Goal: Check status: Check status

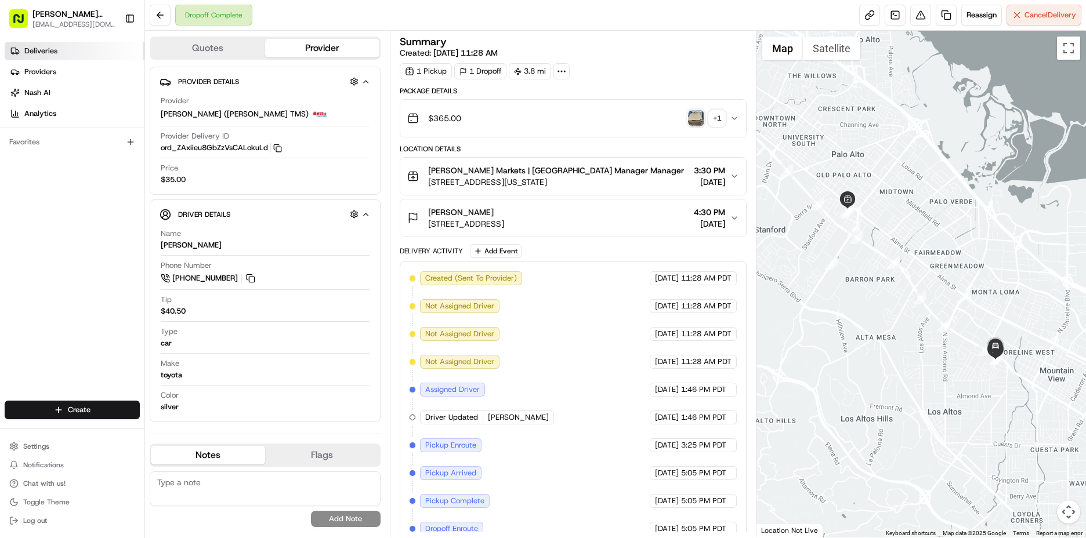
click at [41, 52] on span "Deliveries" at bounding box center [40, 51] width 33 height 10
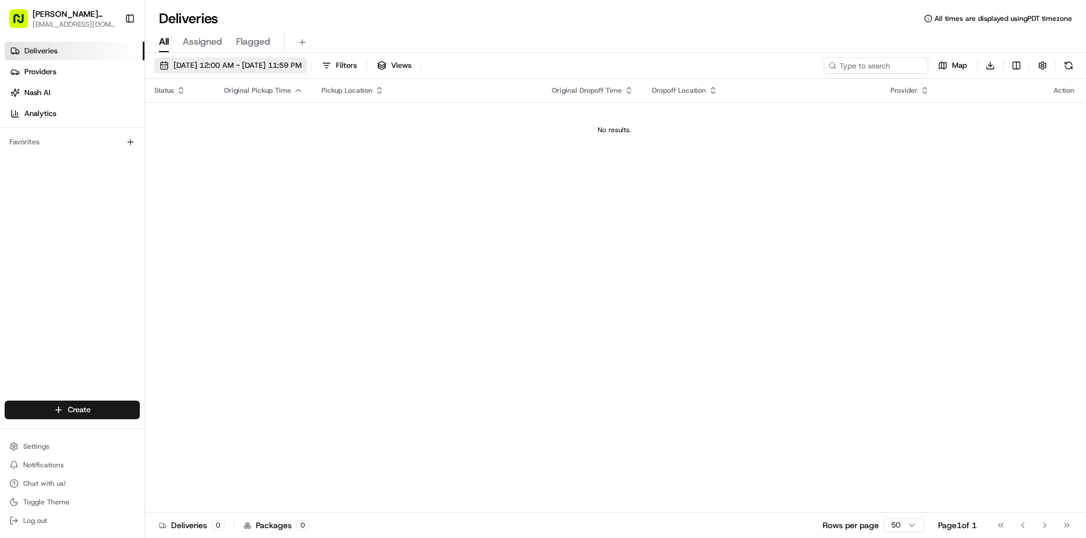
click at [260, 70] on span "[DATE] 12:00 AM - [DATE] 11:59 PM" at bounding box center [237, 65] width 128 height 10
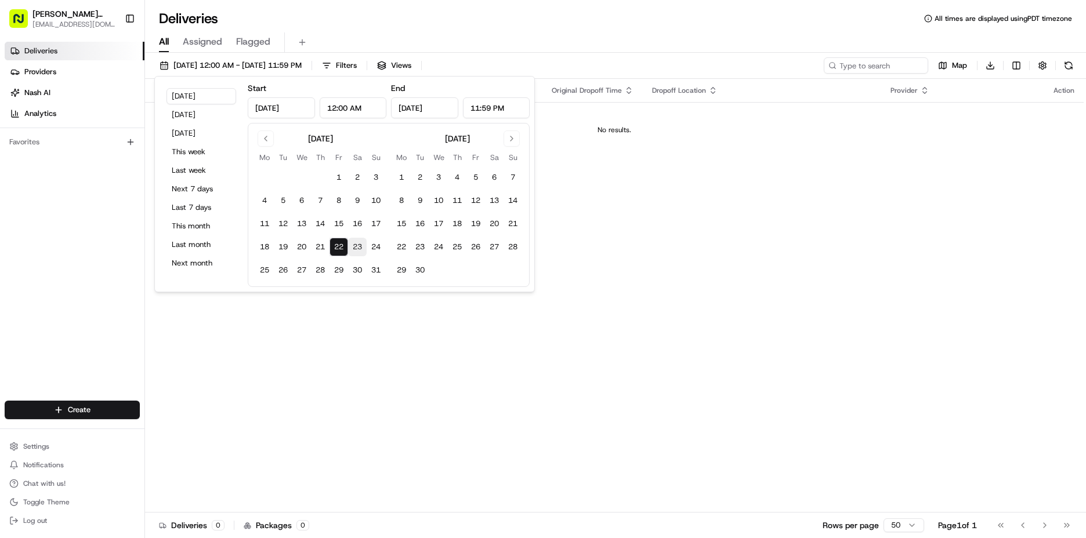
click at [361, 248] on button "23" at bounding box center [357, 247] width 19 height 19
type input "[DATE]"
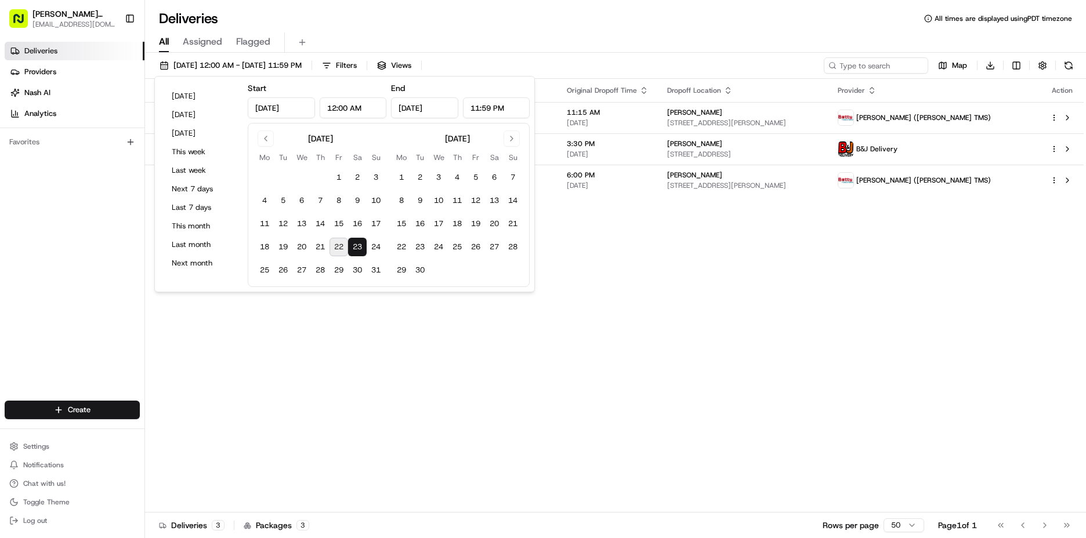
click at [701, 215] on div "Status Original Pickup Time Pickup Location Original Dropoff Time Dropoff Locat…" at bounding box center [614, 296] width 938 height 434
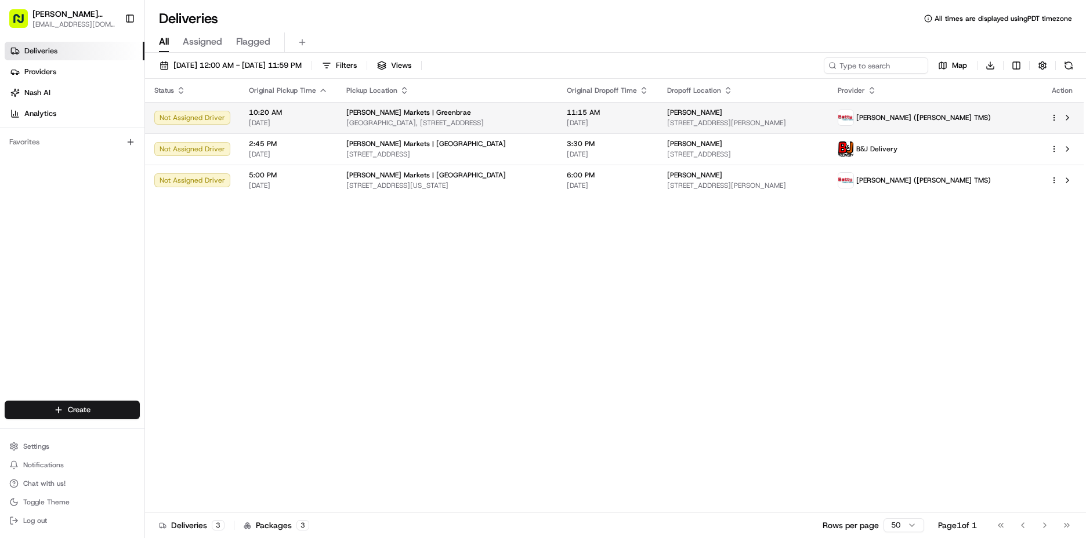
click at [734, 117] on div "[PERSON_NAME] [STREET_ADDRESS][PERSON_NAME]" at bounding box center [742, 118] width 151 height 20
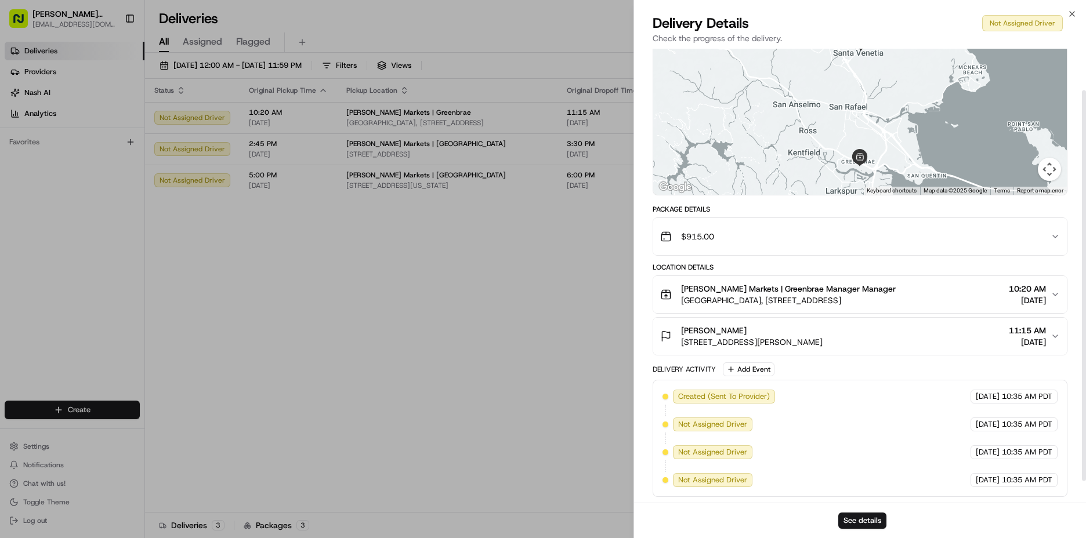
scroll to position [74, 0]
click at [912, 341] on div "[PERSON_NAME] [STREET_ADDRESS][PERSON_NAME] 11:15 AM [DATE]" at bounding box center [855, 335] width 390 height 23
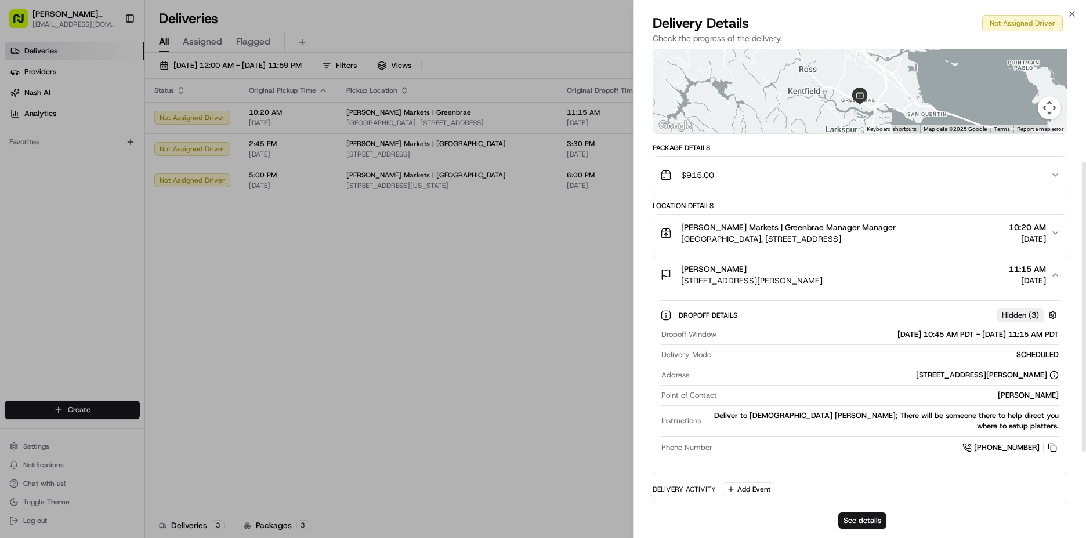
scroll to position [190, 0]
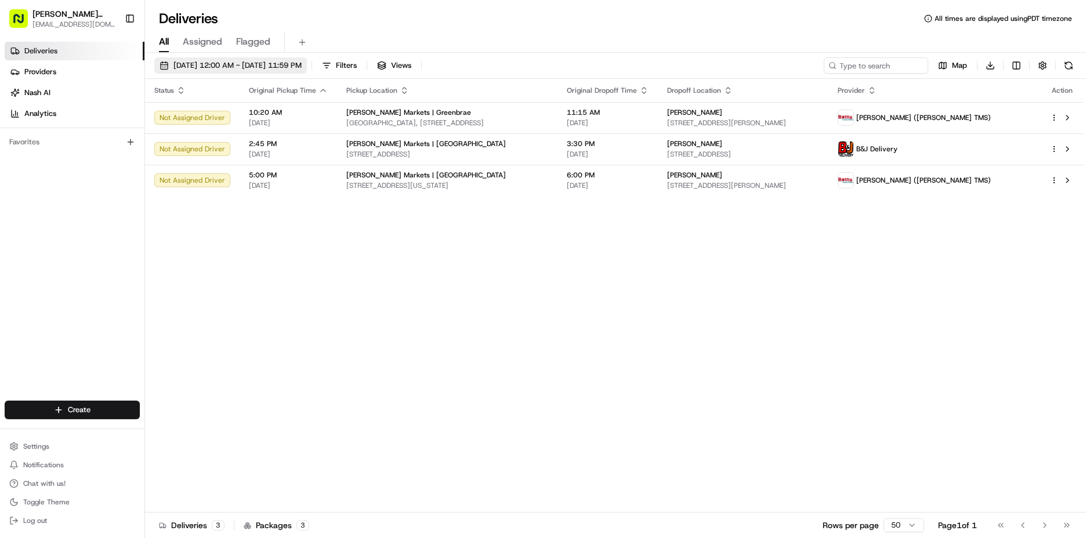
click at [241, 61] on span "[DATE] 12:00 AM - [DATE] 11:59 PM" at bounding box center [237, 65] width 128 height 10
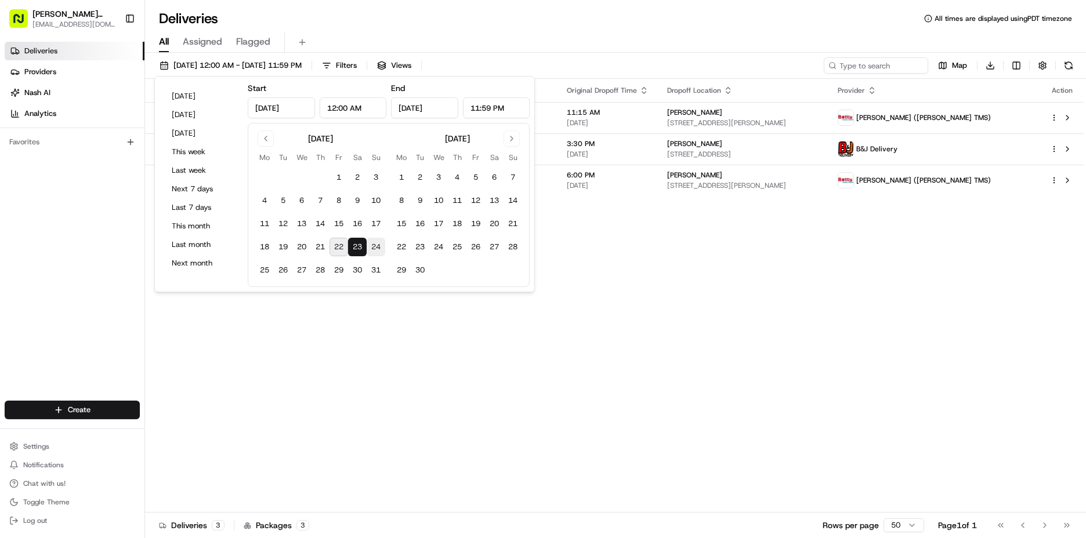
click at [373, 244] on button "24" at bounding box center [375, 247] width 19 height 19
type input "[DATE]"
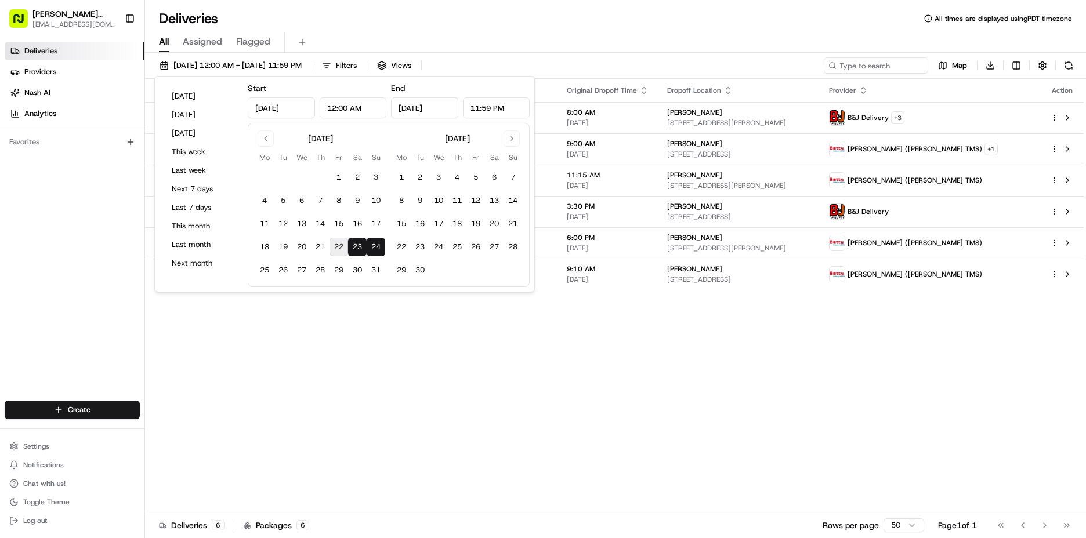
click at [848, 346] on div "Status Original Pickup Time Pickup Location Original Dropoff Time Dropoff Locat…" at bounding box center [614, 296] width 938 height 434
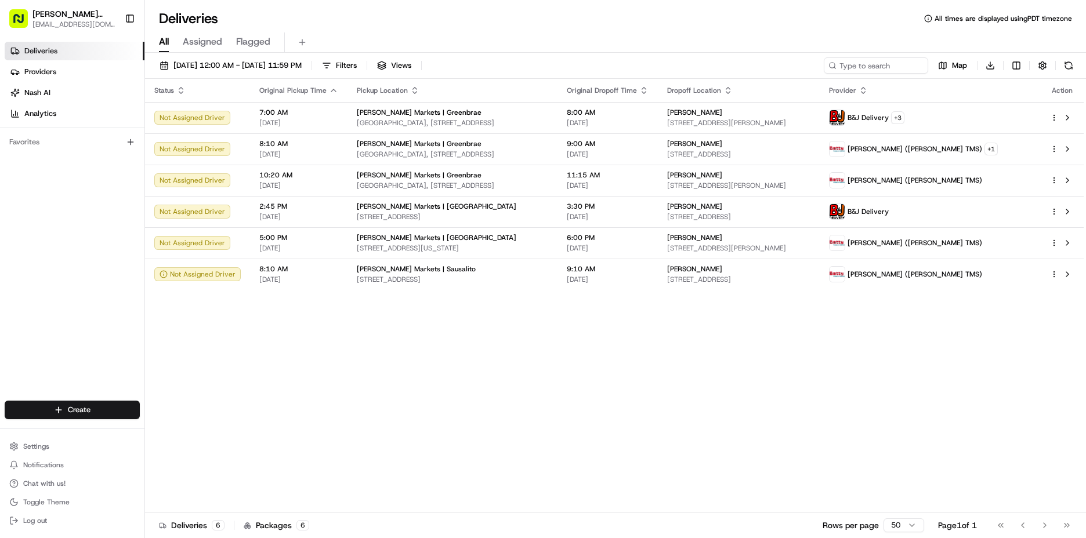
click at [632, 389] on div "Status Original Pickup Time Pickup Location Original Dropoff Time Dropoff Locat…" at bounding box center [614, 296] width 938 height 434
